Goal: Task Accomplishment & Management: Manage account settings

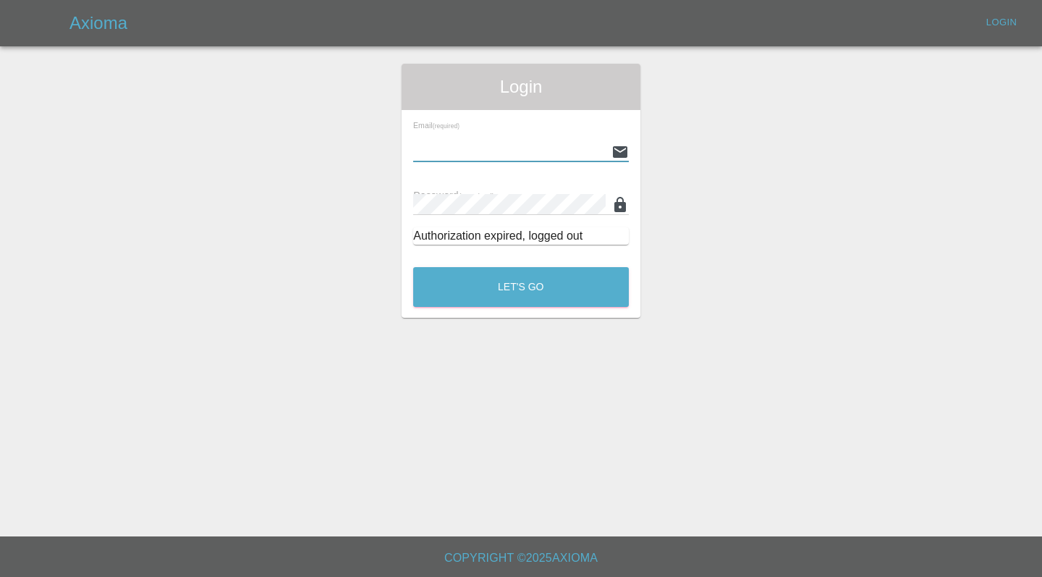
type input "[EMAIL_ADDRESS][DOMAIN_NAME]"
click at [521, 287] on button "Let's Go" at bounding box center [521, 287] width 216 height 40
click at [522, 287] on button "Let's Go" at bounding box center [521, 287] width 216 height 40
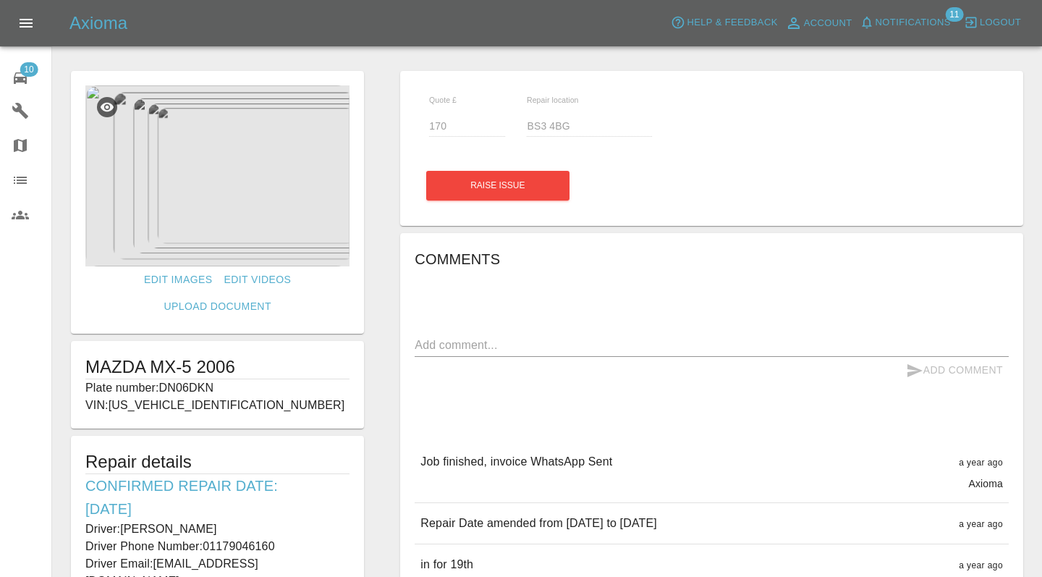
click at [31, 84] on div "10" at bounding box center [32, 76] width 41 height 21
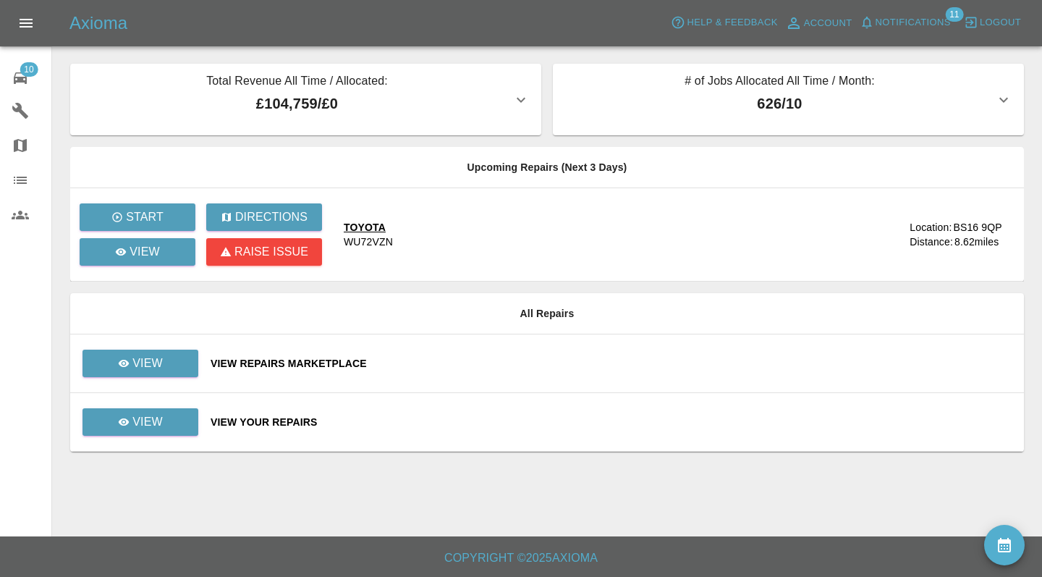
click at [177, 389] on td "View" at bounding box center [134, 363] width 129 height 59
click at [187, 355] on link "View" at bounding box center [140, 362] width 116 height 27
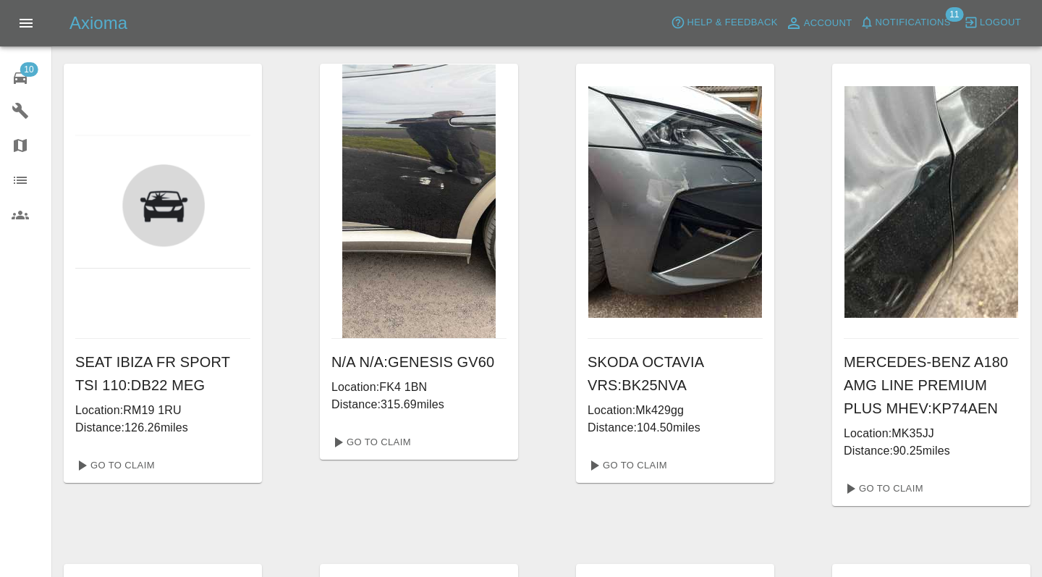
click at [27, 82] on icon at bounding box center [20, 77] width 17 height 17
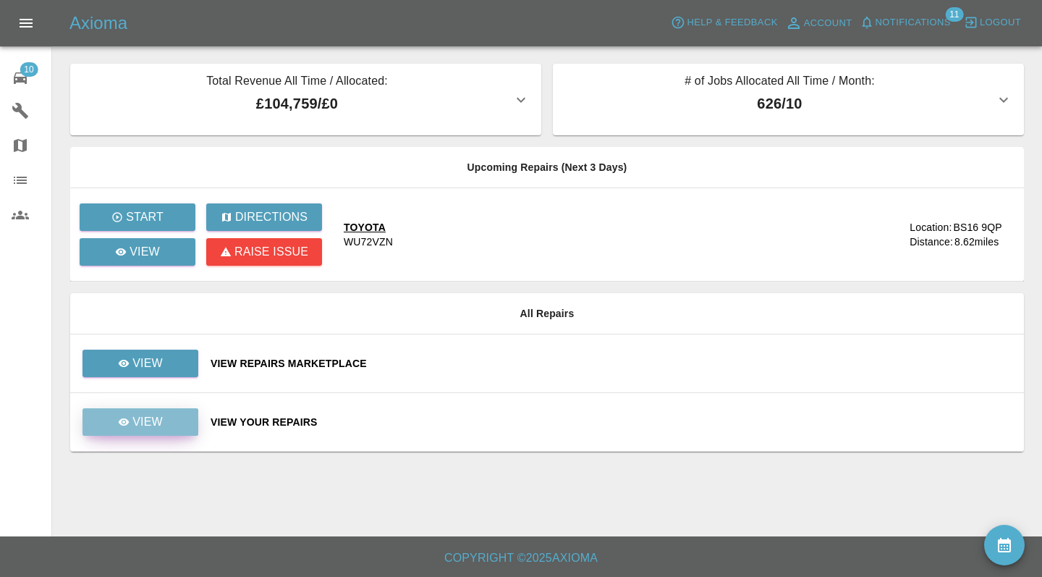
click at [159, 424] on p "View" at bounding box center [147, 421] width 30 height 17
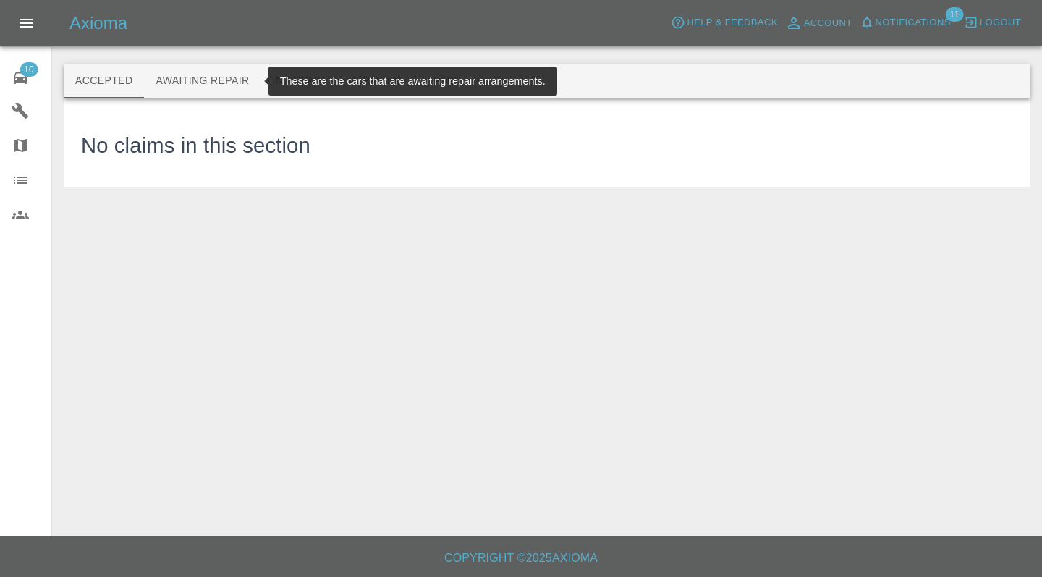
click at [188, 78] on button "Awaiting Repair" at bounding box center [202, 81] width 116 height 35
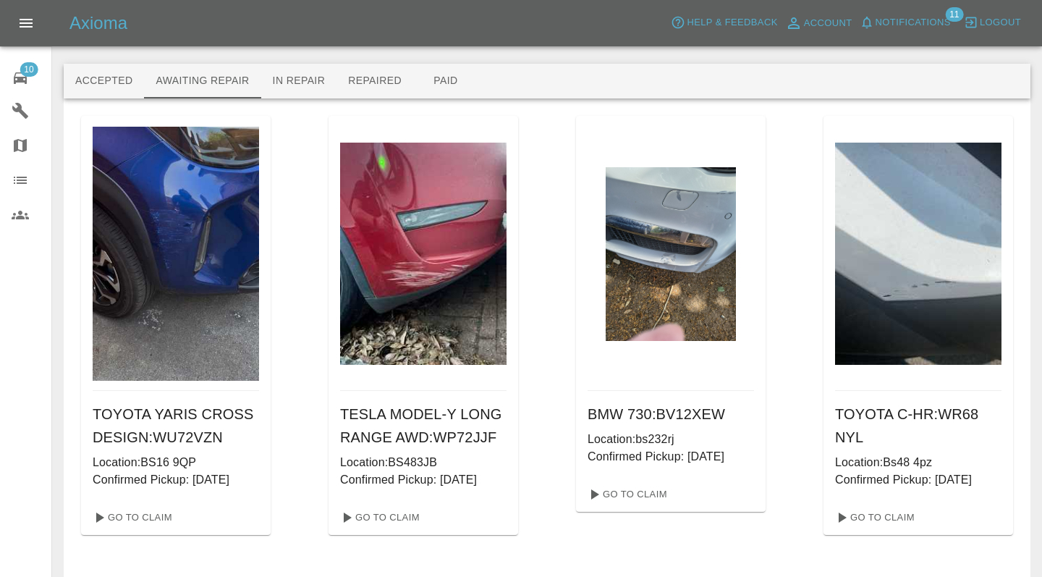
click at [554, 363] on div "TOYOTA YARIS CROSS DESIGN : WU72VZN Location: BS16 9QP Confirmed Pickup: [DATE]…" at bounding box center [547, 564] width 932 height 896
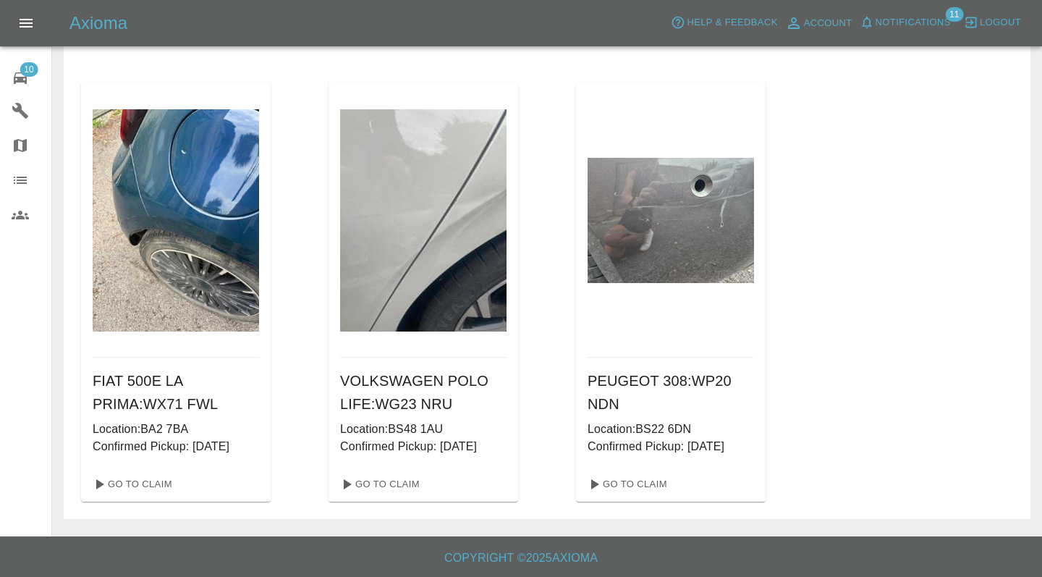
scroll to position [510, 0]
click at [625, 478] on link "Go To Claim" at bounding box center [626, 484] width 89 height 23
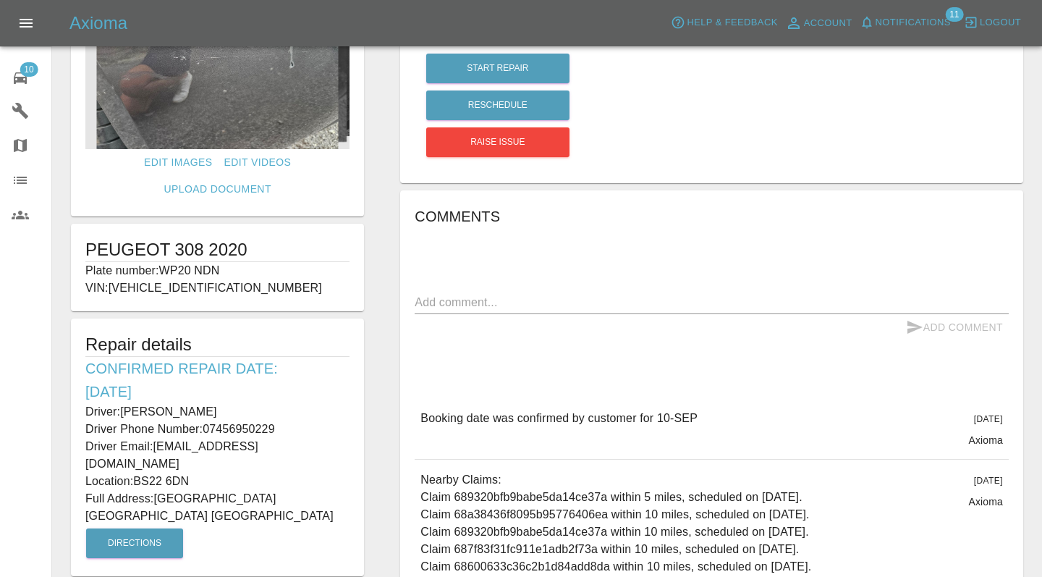
scroll to position [114, 0]
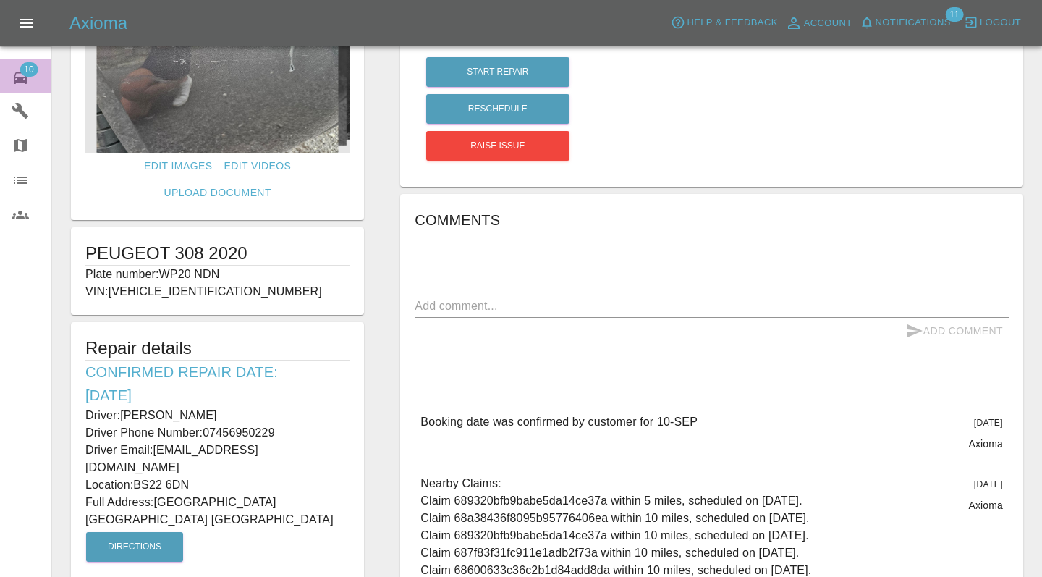
click at [22, 69] on span "10" at bounding box center [29, 69] width 18 height 14
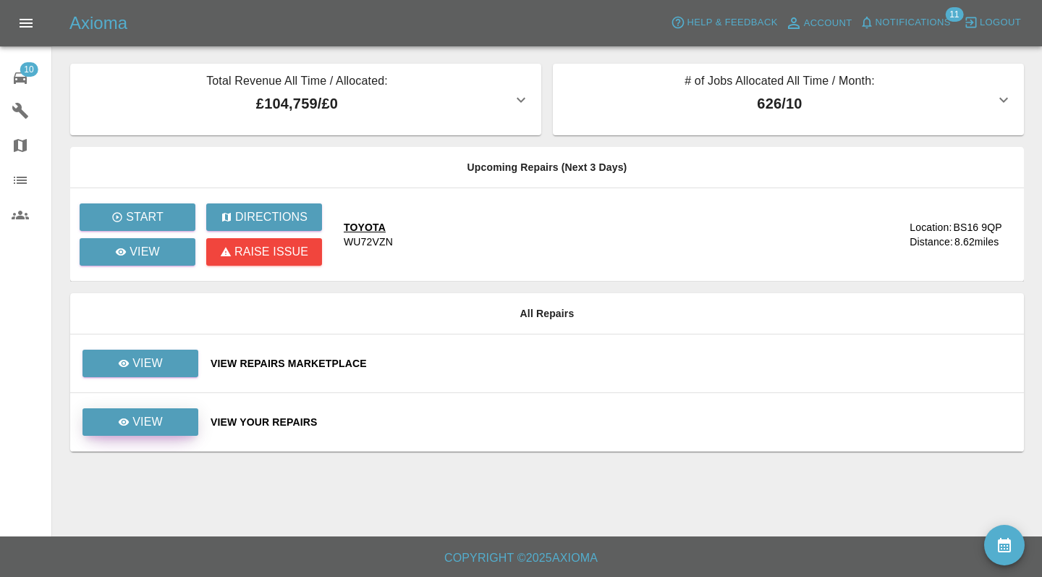
click at [166, 432] on link "View" at bounding box center [140, 421] width 116 height 27
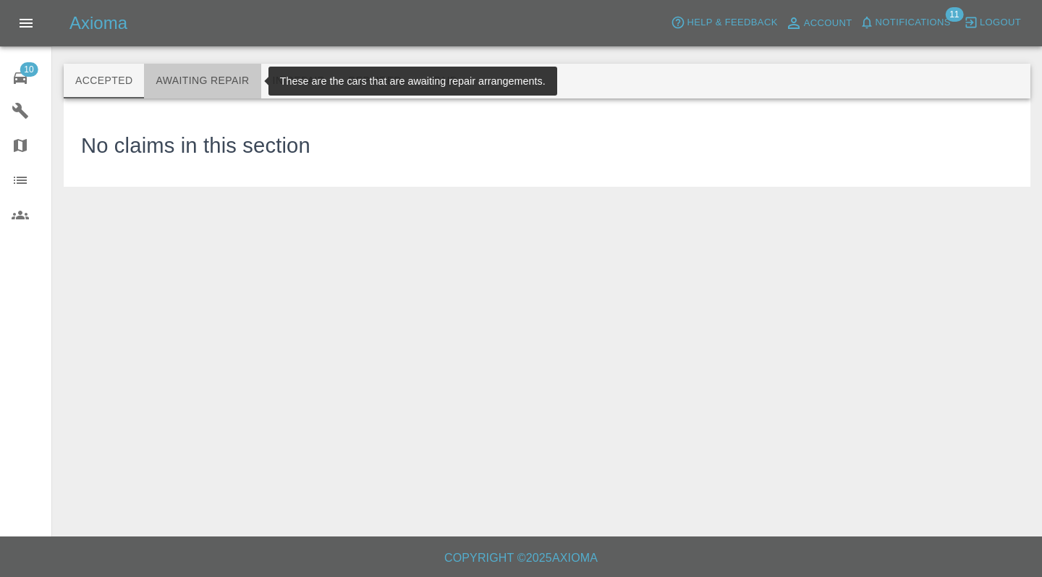
click at [225, 71] on button "Awaiting Repair" at bounding box center [202, 81] width 116 height 35
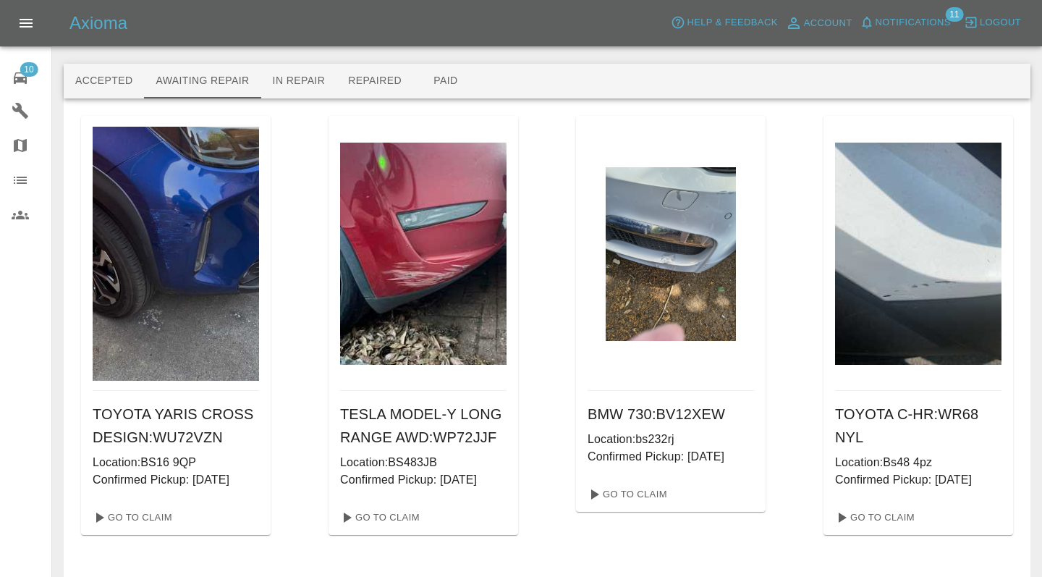
click at [539, 248] on div "TOYOTA YARIS CROSS DESIGN : WU72VZN Location: BS16 9QP Confirmed Pickup: [DATE]…" at bounding box center [547, 564] width 932 height 896
click at [411, 525] on link "Go To Claim" at bounding box center [378, 517] width 89 height 23
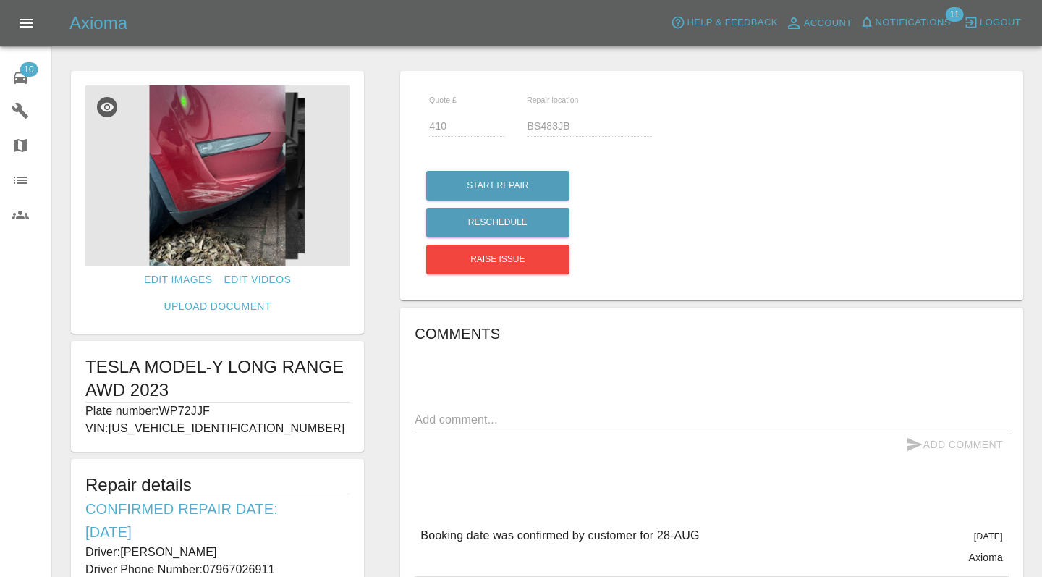
click at [272, 192] on img at bounding box center [217, 175] width 264 height 181
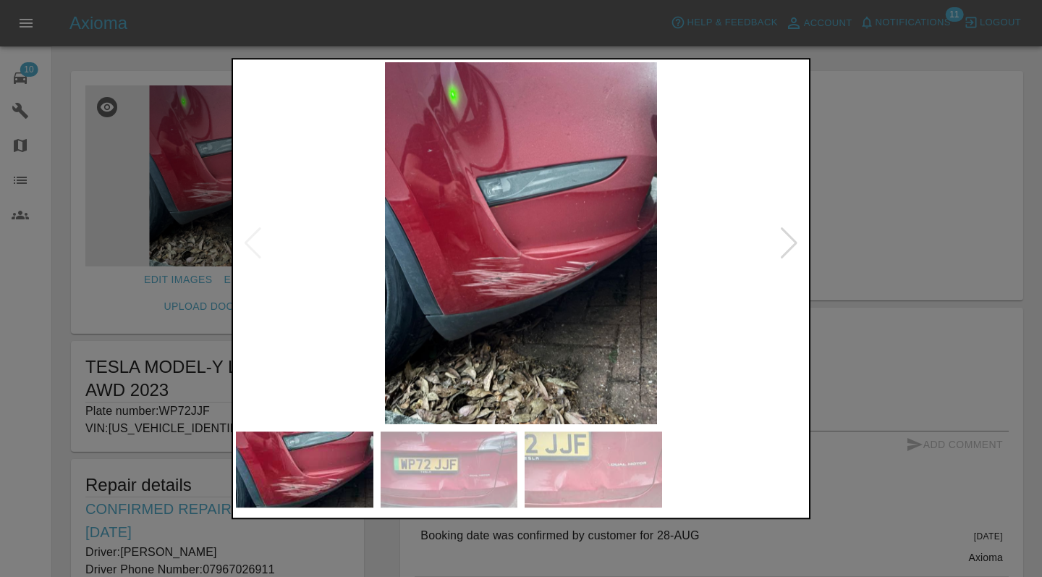
click at [999, 232] on div at bounding box center [521, 288] width 1042 height 577
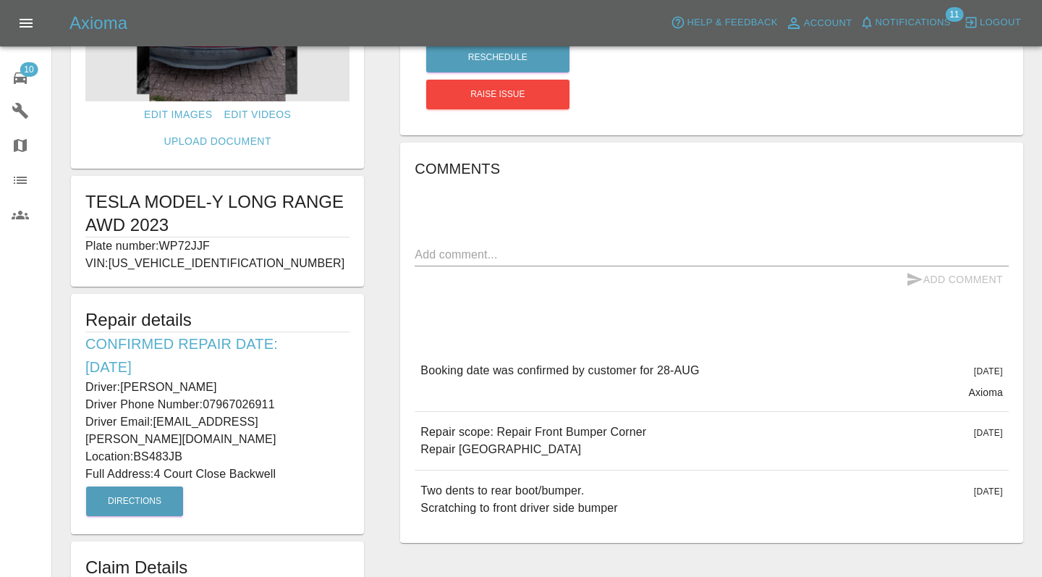
scroll to position [175, 0]
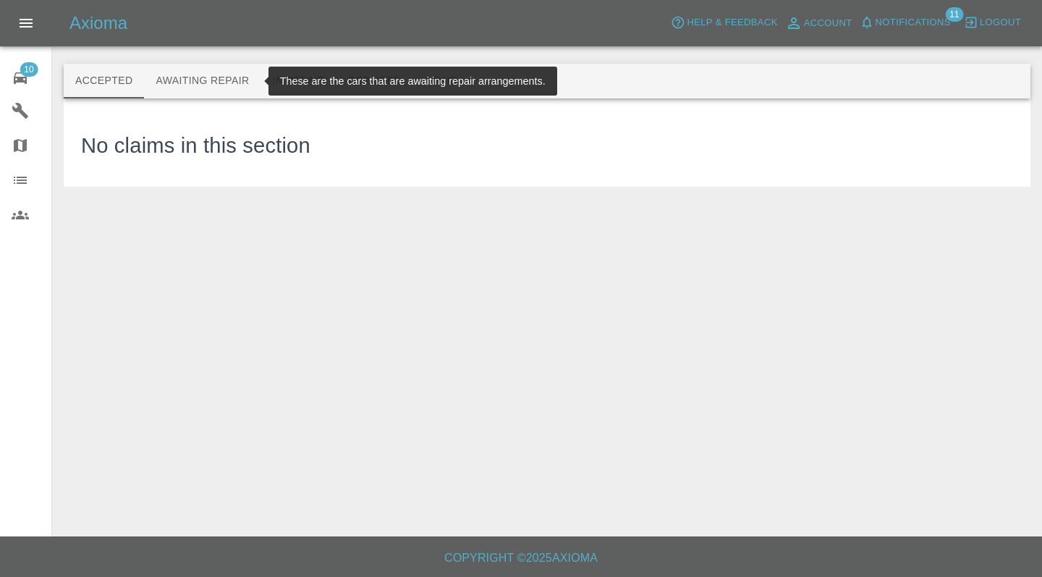
click at [217, 90] on button "Awaiting Repair" at bounding box center [202, 81] width 116 height 35
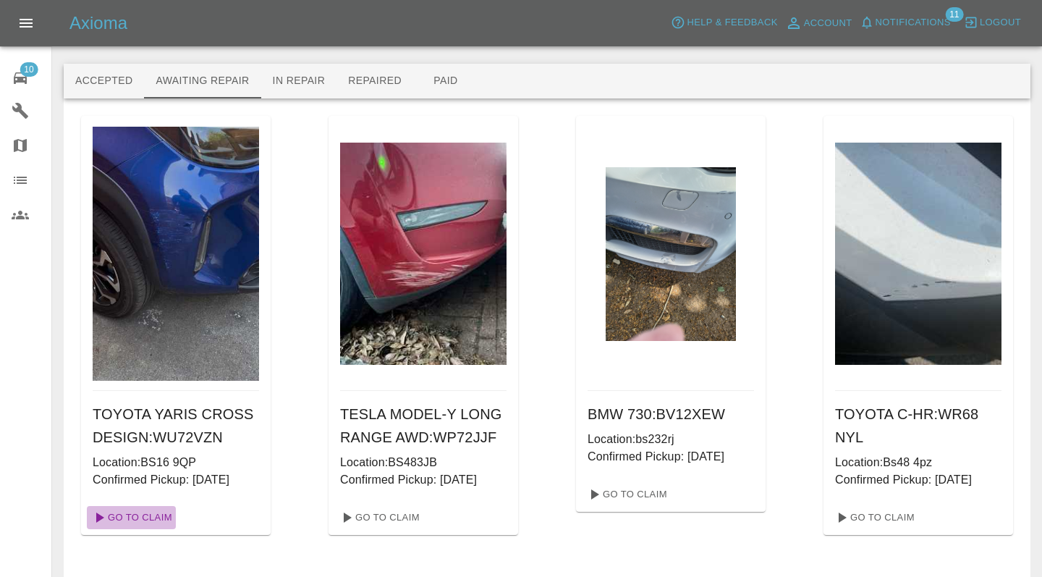
click at [120, 514] on link "Go To Claim" at bounding box center [131, 517] width 89 height 23
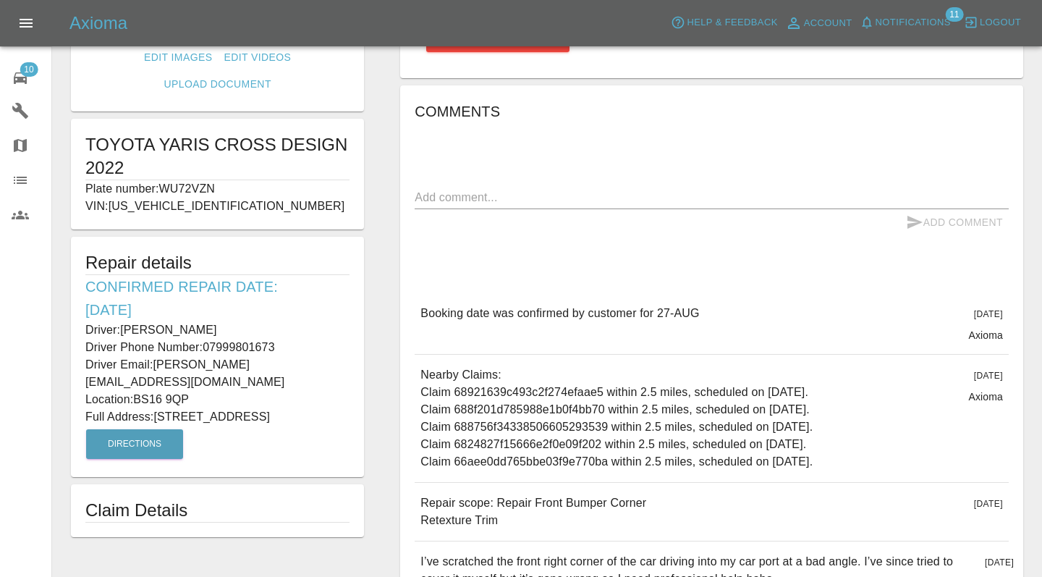
scroll to position [137, 0]
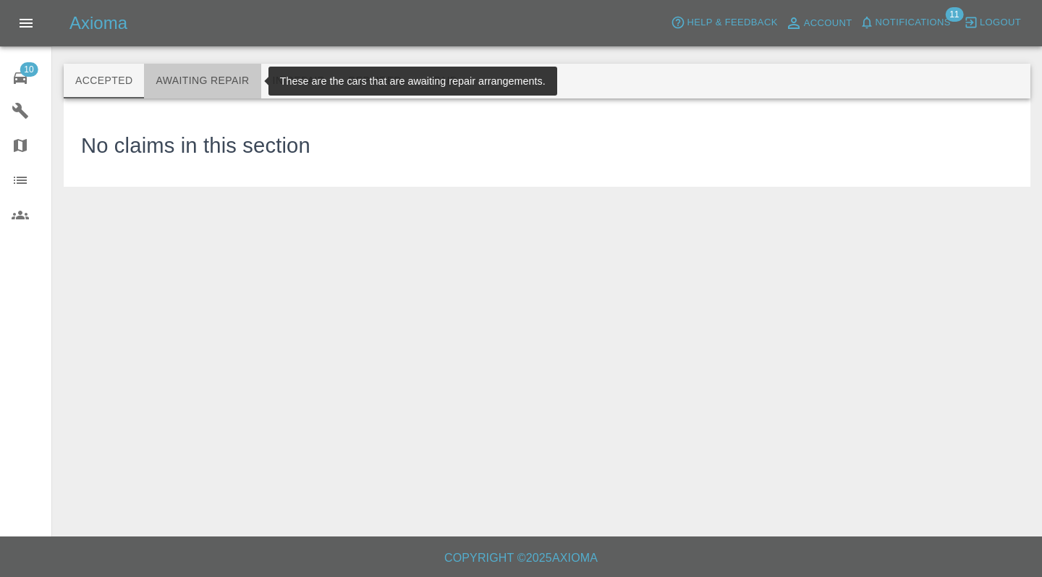
click at [202, 85] on button "Awaiting Repair" at bounding box center [202, 81] width 116 height 35
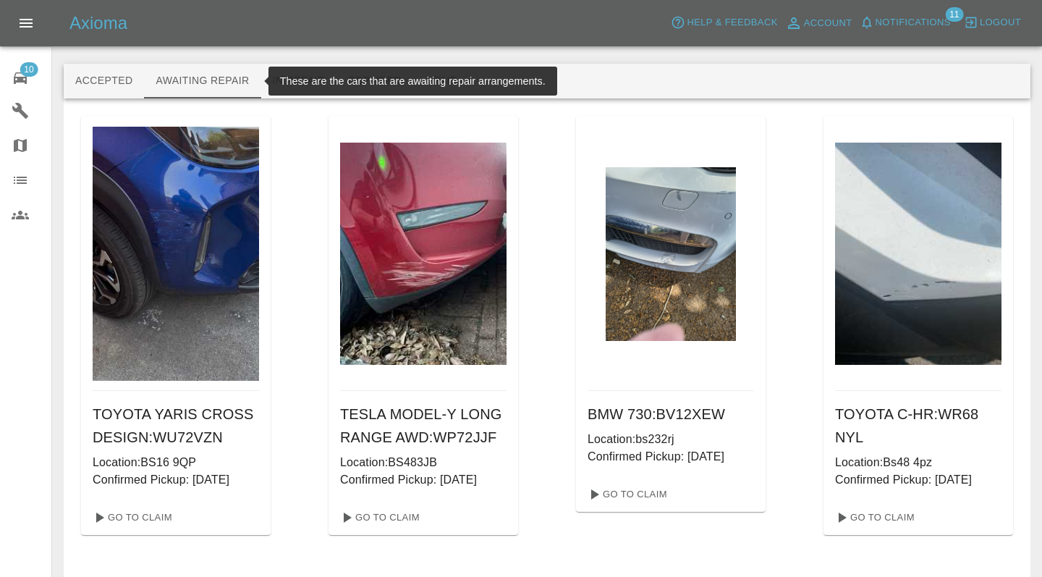
click at [20, 76] on icon at bounding box center [20, 77] width 17 height 17
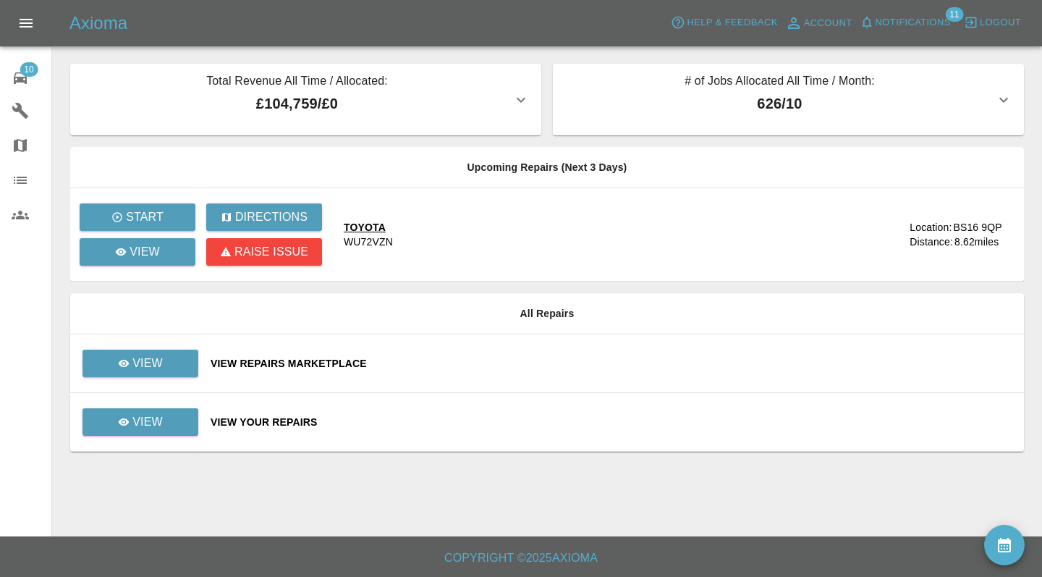
click at [995, 554] on button "availability" at bounding box center [1004, 545] width 41 height 41
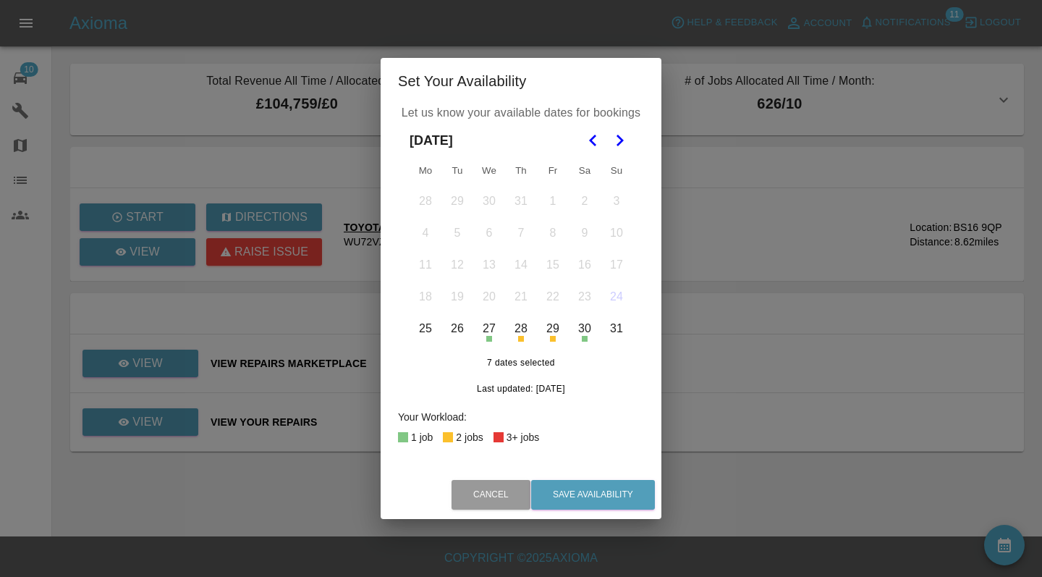
click at [622, 142] on polygon "Go to the Next Month" at bounding box center [620, 141] width 7 height 12
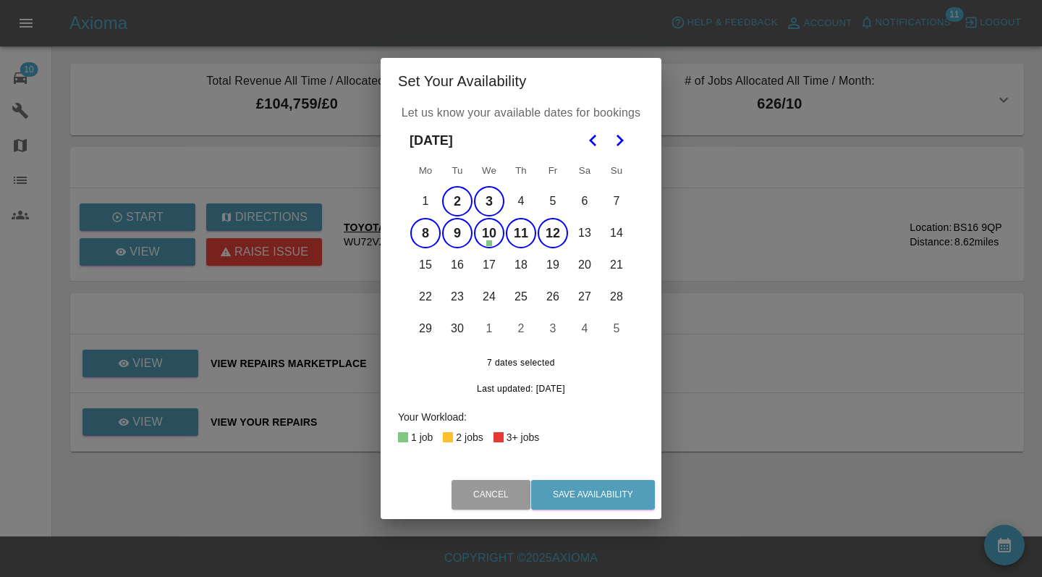
click at [460, 201] on button "2" at bounding box center [457, 201] width 30 height 30
click at [420, 245] on button "8" at bounding box center [425, 233] width 30 height 30
click at [496, 235] on button "10" at bounding box center [489, 233] width 30 height 30
click at [517, 234] on button "11" at bounding box center [521, 233] width 30 height 30
click at [555, 232] on button "12" at bounding box center [553, 233] width 30 height 30
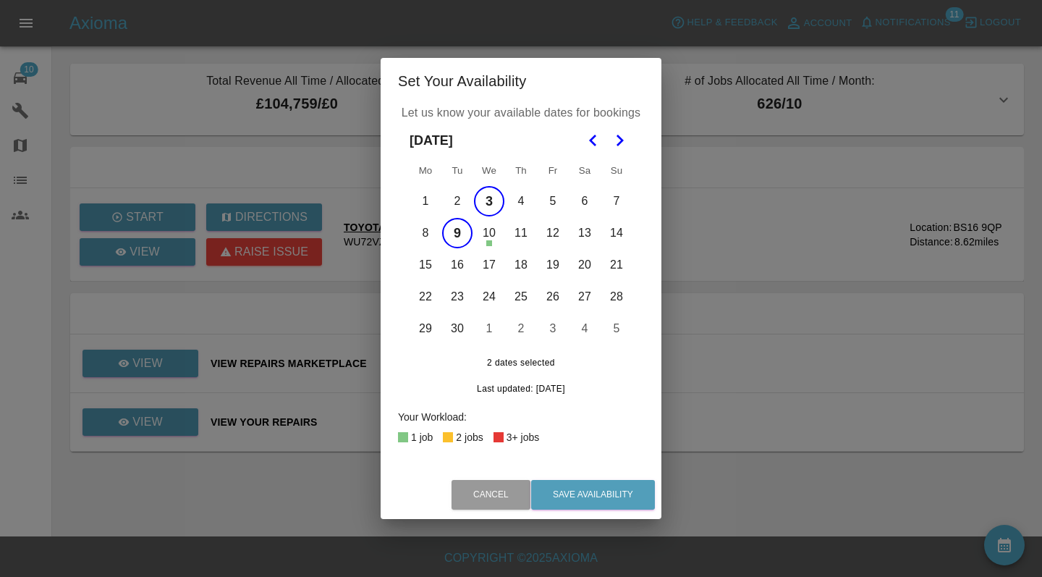
click at [582, 229] on button "13" at bounding box center [584, 233] width 30 height 30
click at [430, 269] on button "15" at bounding box center [425, 265] width 30 height 30
click at [457, 268] on button "16" at bounding box center [457, 265] width 30 height 30
click at [499, 271] on button "17" at bounding box center [489, 265] width 30 height 30
click at [532, 271] on button "18" at bounding box center [521, 265] width 30 height 30
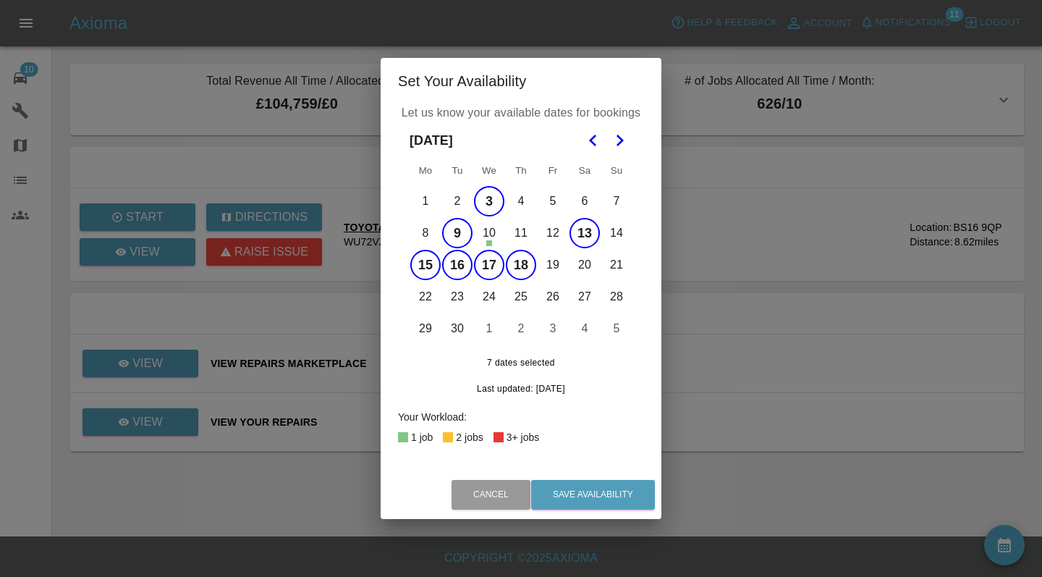
click at [567, 267] on button "19" at bounding box center [553, 265] width 30 height 30
click at [593, 497] on button "Save Availability" at bounding box center [593, 495] width 124 height 30
